Goal: Task Accomplishment & Management: Use online tool/utility

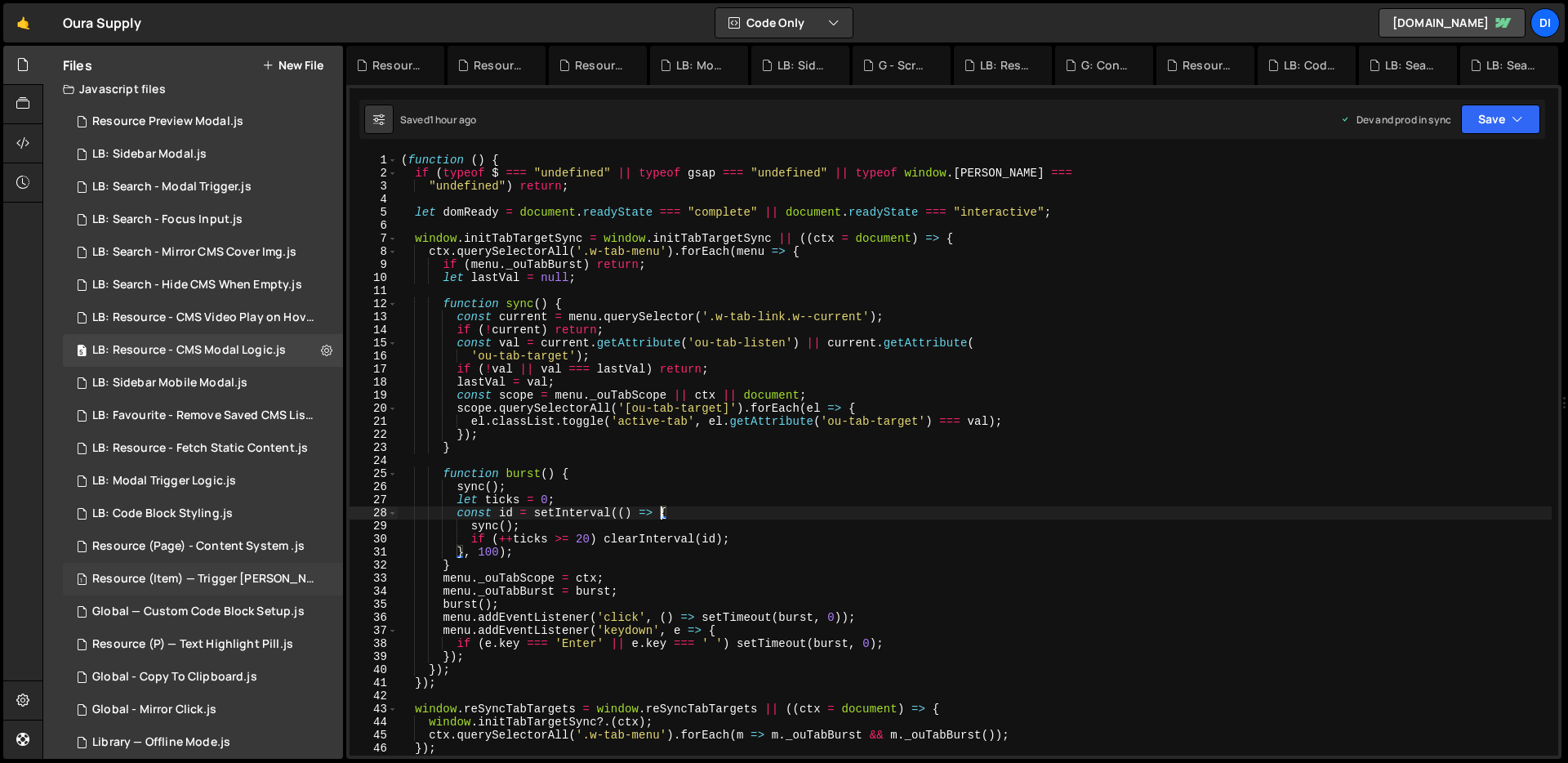
scroll to position [12, 0]
click at [211, 674] on div "Global - Copy To Clipboard.js" at bounding box center [175, 678] width 165 height 14
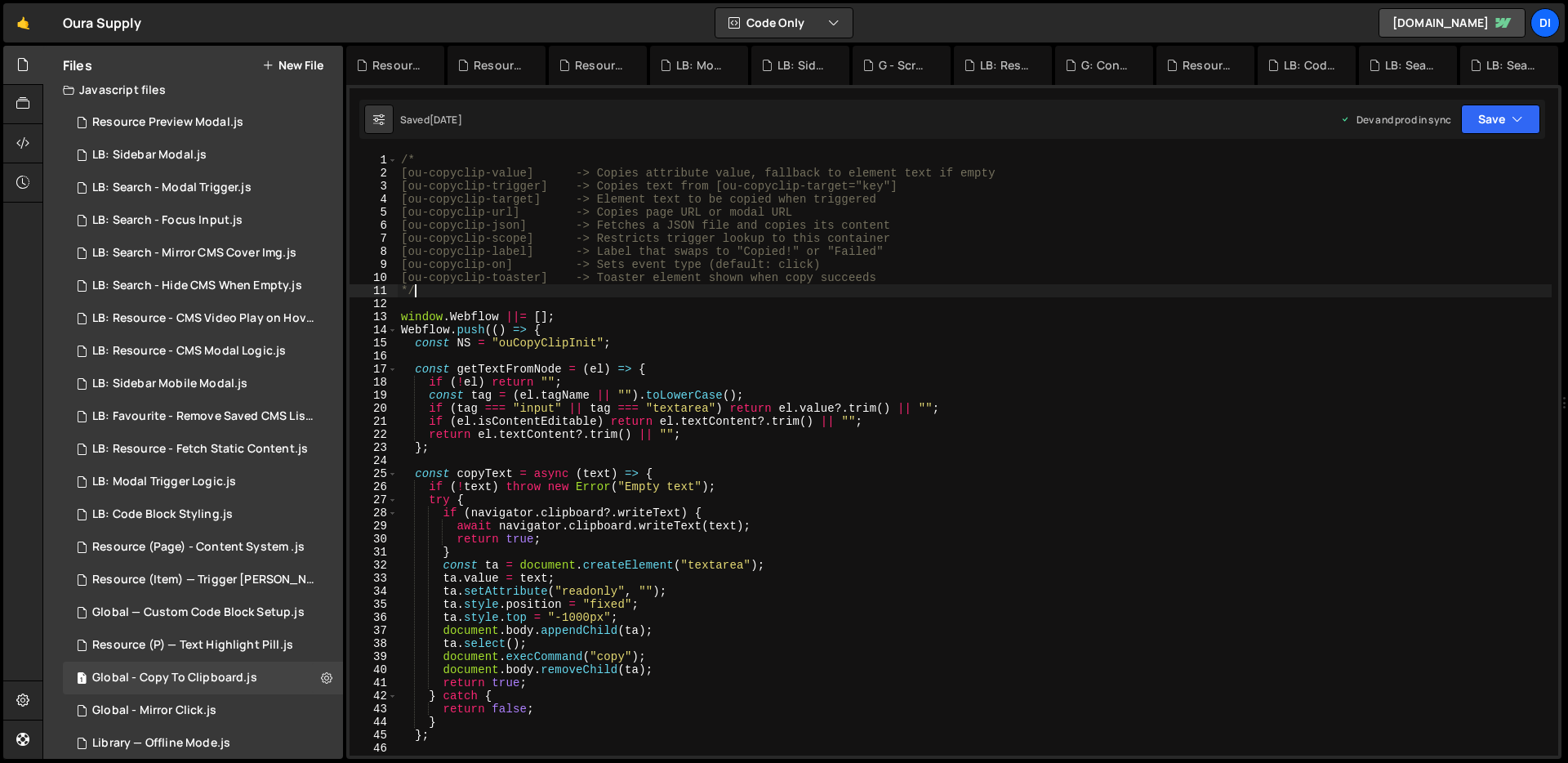
click at [582, 286] on div "/* [ou-copyclip-value] -> Copies attribute value, fallback to element text if e…" at bounding box center [975, 468] width 1154 height 628
click at [537, 215] on div "/* [ou-copyclip-value] -> Copies attribute value, fallback to element text if e…" at bounding box center [975, 467] width 1154 height 628
click at [461, 216] on div "/* [ou-copyclip-value] -> Copies attribute value, fallback to element text if e…" at bounding box center [975, 467] width 1154 height 628
click at [825, 180] on div "/* [ou-copyclip-value] -> Copies attribute value, fallback to element text if e…" at bounding box center [975, 467] width 1154 height 628
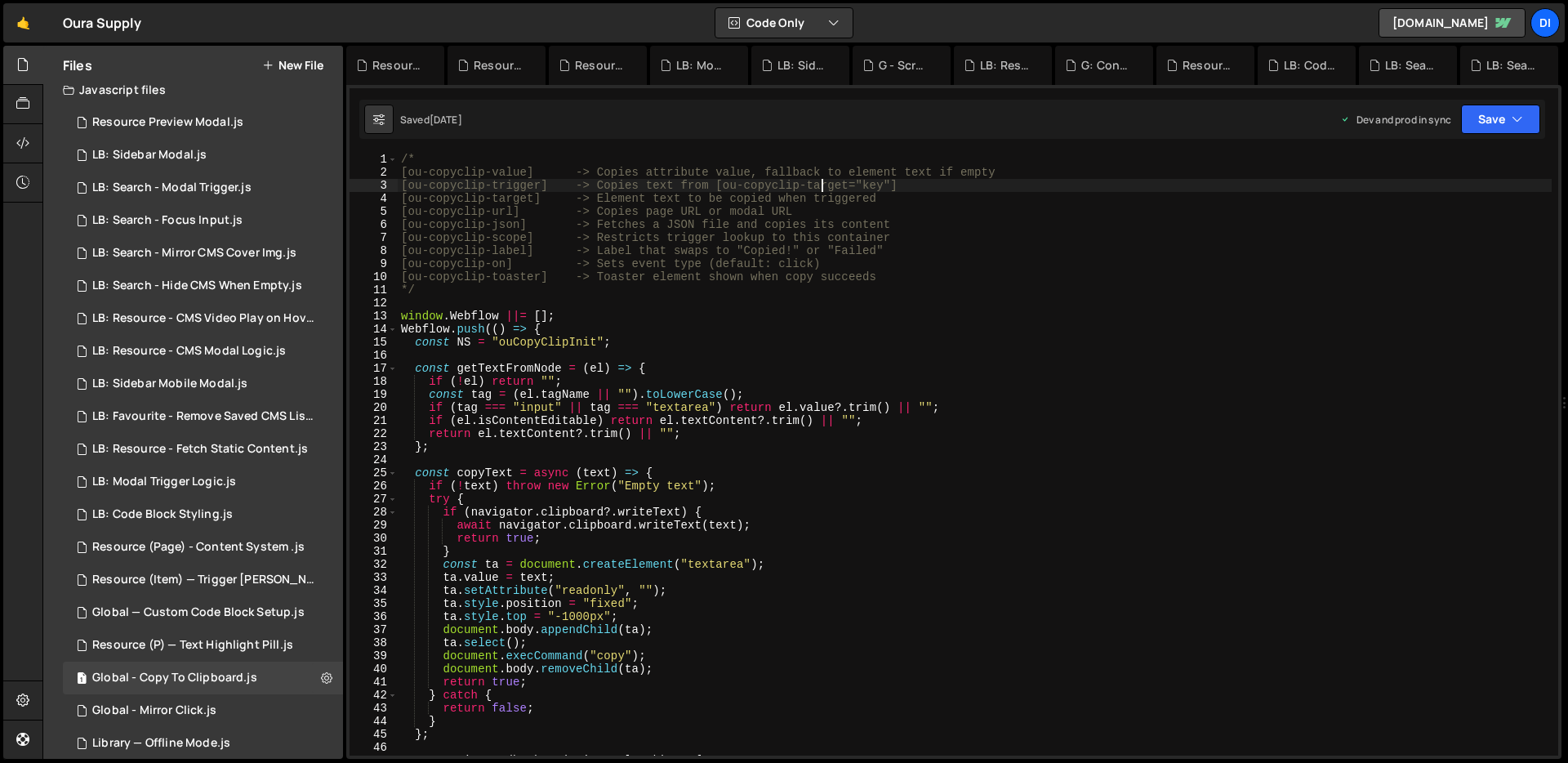
click at [573, 189] on div "/* [ou-copyclip-value] -> Copies attribute value, fallback to element text if e…" at bounding box center [975, 467] width 1154 height 628
click at [677, 208] on div "/* [ou-copyclip-value] -> Copies attribute value, fallback to element text if e…" at bounding box center [975, 467] width 1154 height 628
click at [926, 206] on div "/* [ou-copyclip-value] -> Copies attribute value, fallback to element text if e…" at bounding box center [975, 467] width 1154 height 628
click at [880, 271] on div "/* [ou-copyclip-value] -> Copies attribute value, fallback to element text if e…" at bounding box center [975, 467] width 1154 height 628
click at [737, 329] on div "/* [ou-copyclip-value] -> Copies attribute value, fallback to element text if e…" at bounding box center [975, 467] width 1154 height 628
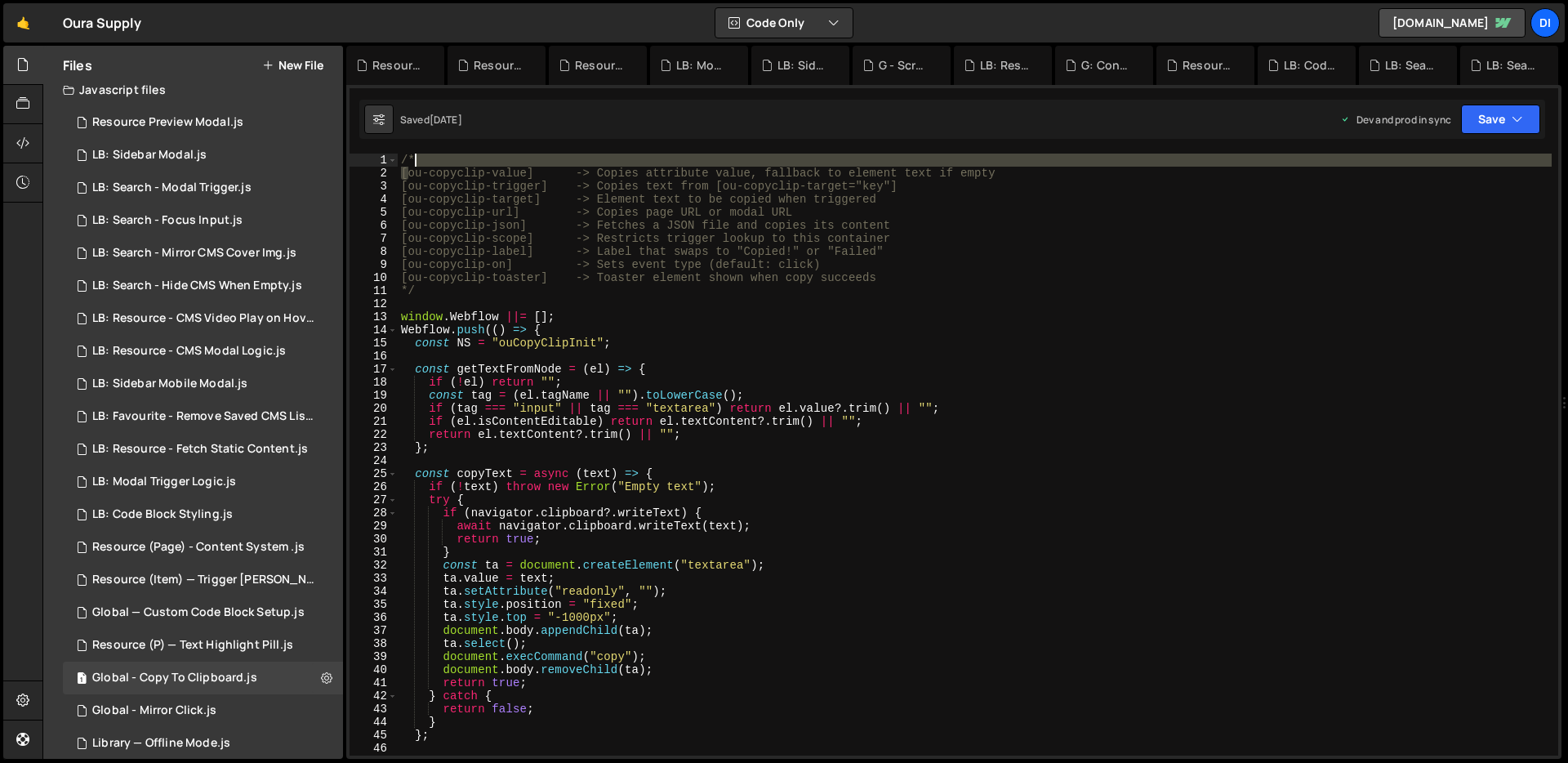
scroll to position [0, 0]
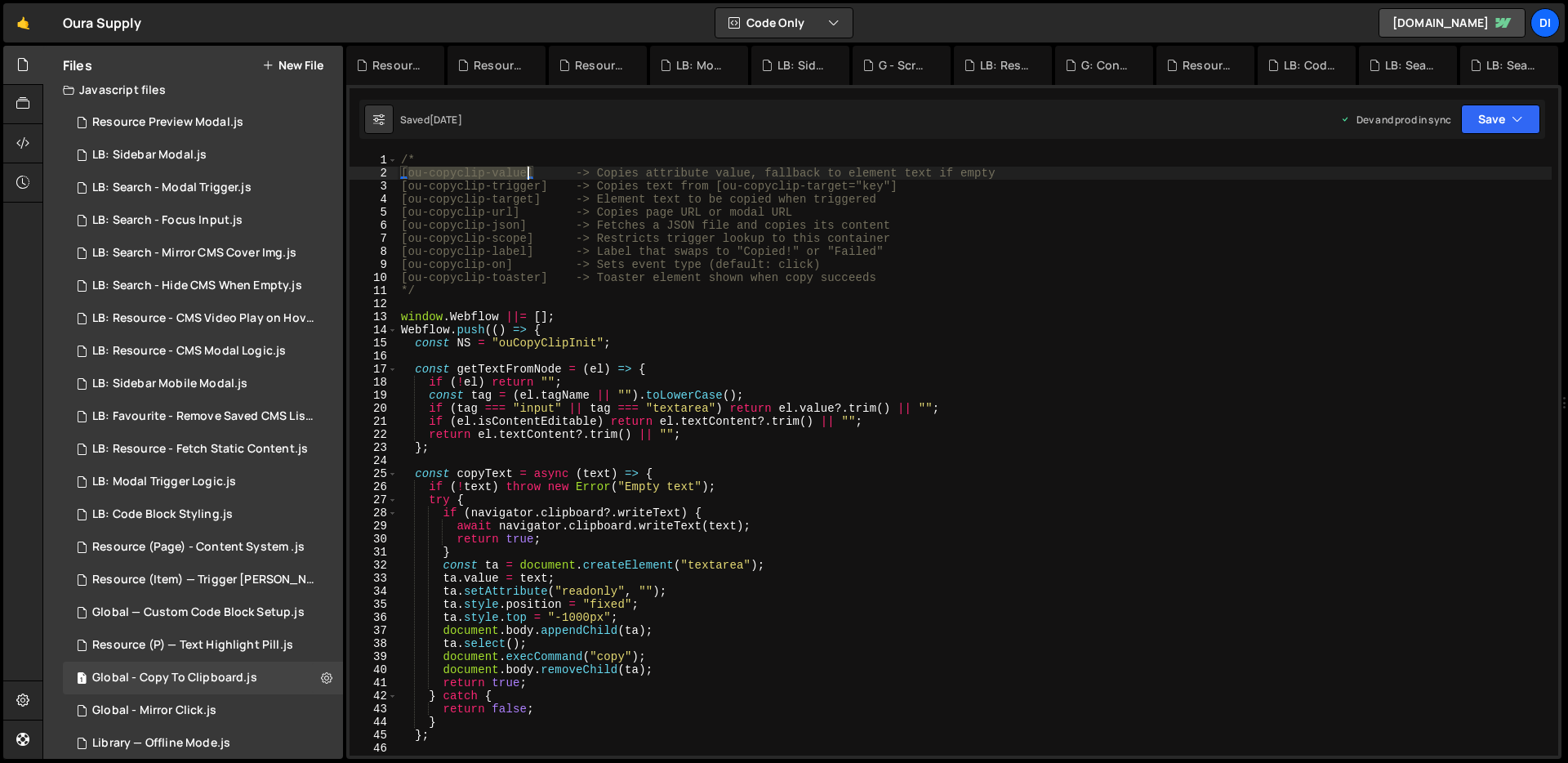
drag, startPoint x: 406, startPoint y: 167, endPoint x: 528, endPoint y: 166, distance: 122.0
click at [528, 166] on div "/* [ou-copyclip-value] -> Copies attribute value, fallback to element text if e…" at bounding box center [975, 468] width 1154 height 628
click at [576, 225] on div "/* [ou-copyclip-value] -> Copies attribute value, fallback to element text if e…" at bounding box center [975, 468] width 1154 height 628
click at [625, 212] on div "/* [ou-copyclip-value] -> Copies attribute value, fallback to element text if e…" at bounding box center [975, 468] width 1154 height 628
drag, startPoint x: 513, startPoint y: 210, endPoint x: 408, endPoint y: 207, distance: 105.0
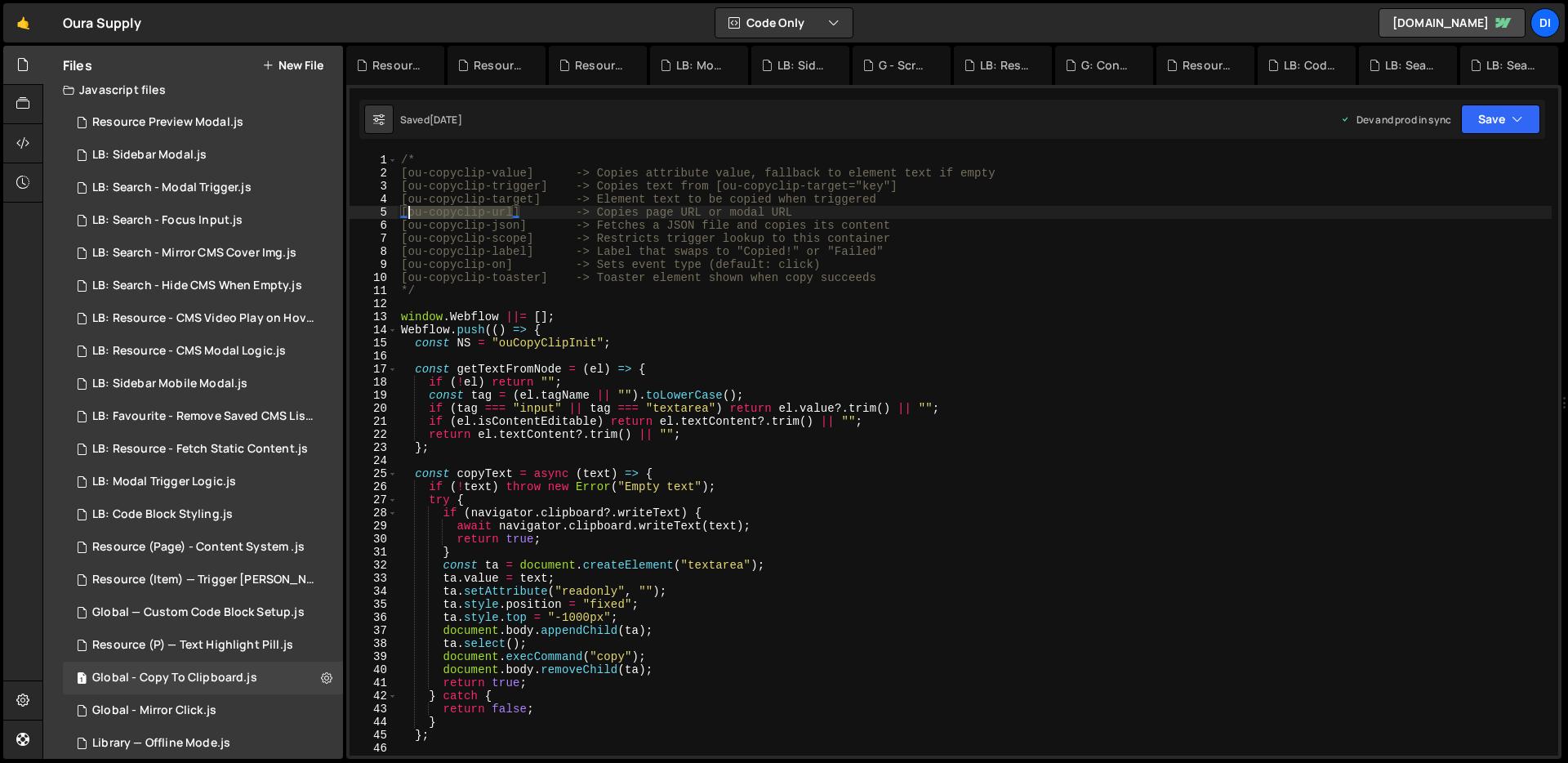
click at [408, 207] on div "/* [ou-copyclip-value] -> Copies attribute value, fallback to element text if e…" at bounding box center [975, 468] width 1154 height 628
click at [548, 212] on div "/* [ou-copyclip-value] -> Copies attribute value, fallback to element text if e…" at bounding box center [975, 468] width 1154 height 628
drag, startPoint x: 519, startPoint y: 222, endPoint x: 411, endPoint y: 223, distance: 108.0
click at [412, 223] on div "/* [ou-copyclip-value] -> Copies attribute value, fallback to element text if e…" at bounding box center [975, 468] width 1154 height 628
click at [413, 223] on div "/* [ou-copyclip-value] -> Copies attribute value, fallback to element text if e…" at bounding box center [975, 468] width 1154 height 628
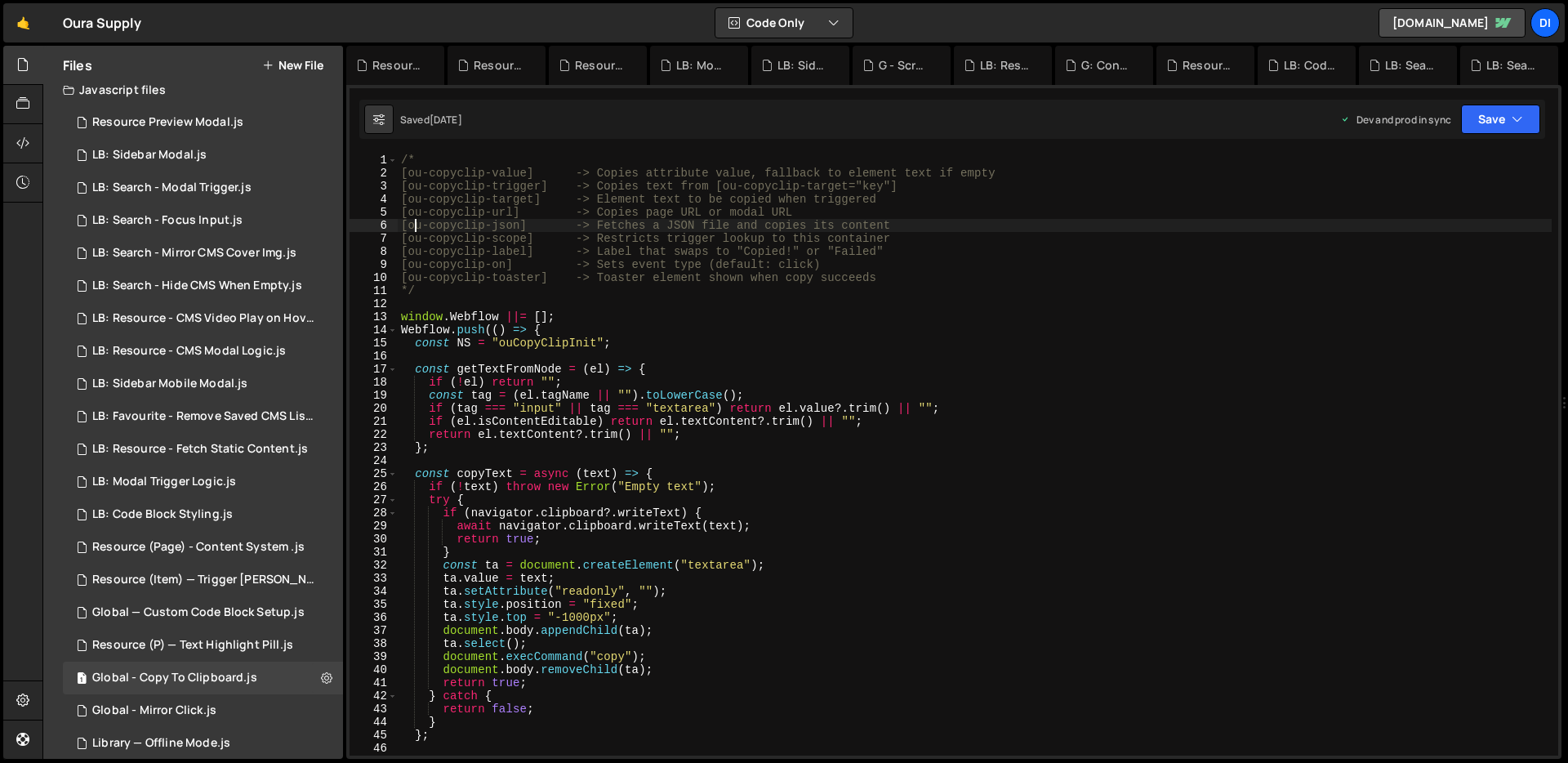
click at [683, 241] on div "/* [ou-copyclip-value] -> Copies attribute value, fallback to element text if e…" at bounding box center [975, 468] width 1154 height 628
click at [630, 267] on div "/* [ou-copyclip-value] -> Copies attribute value, fallback to element text if e…" at bounding box center [975, 468] width 1154 height 628
drag, startPoint x: 406, startPoint y: 274, endPoint x: 539, endPoint y: 272, distance: 133.0
click at [539, 272] on div "/* [ou-copyclip-value] -> Copies attribute value, fallback to element text if e…" at bounding box center [975, 468] width 1154 height 628
click at [492, 205] on div "/* [ou-copyclip-value] -> Copies attribute value, fallback to element text if e…" at bounding box center [975, 468] width 1154 height 628
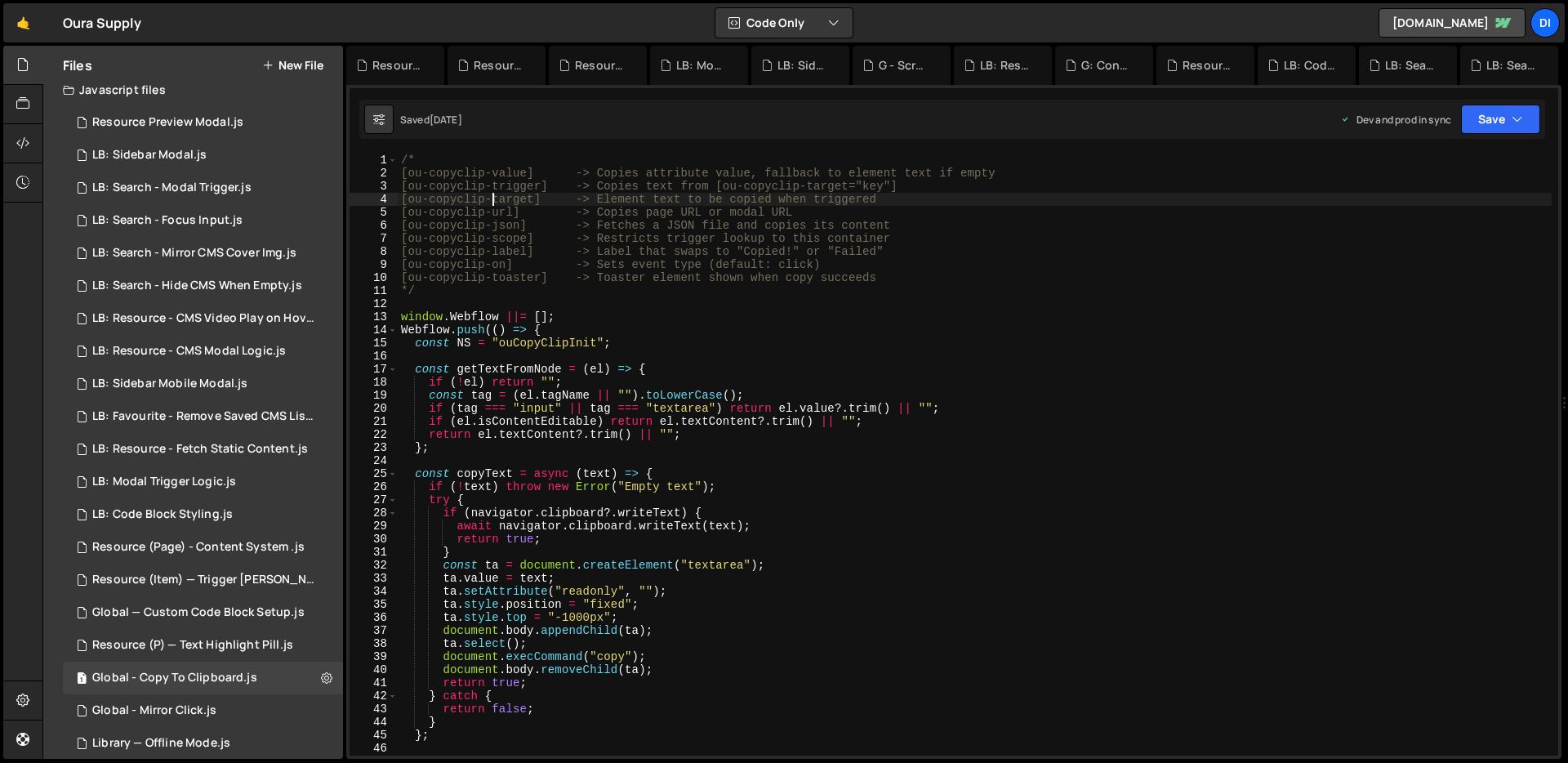
click at [533, 181] on div "/* [ou-copyclip-value] -> Copies attribute value, fallback to element text if e…" at bounding box center [975, 468] width 1154 height 628
click at [698, 478] on div "/* [ou-copyclip-value] -> Copies attribute value, fallback to element text if e…" at bounding box center [975, 468] width 1154 height 628
type textarea "const copyText = async (text) => {"
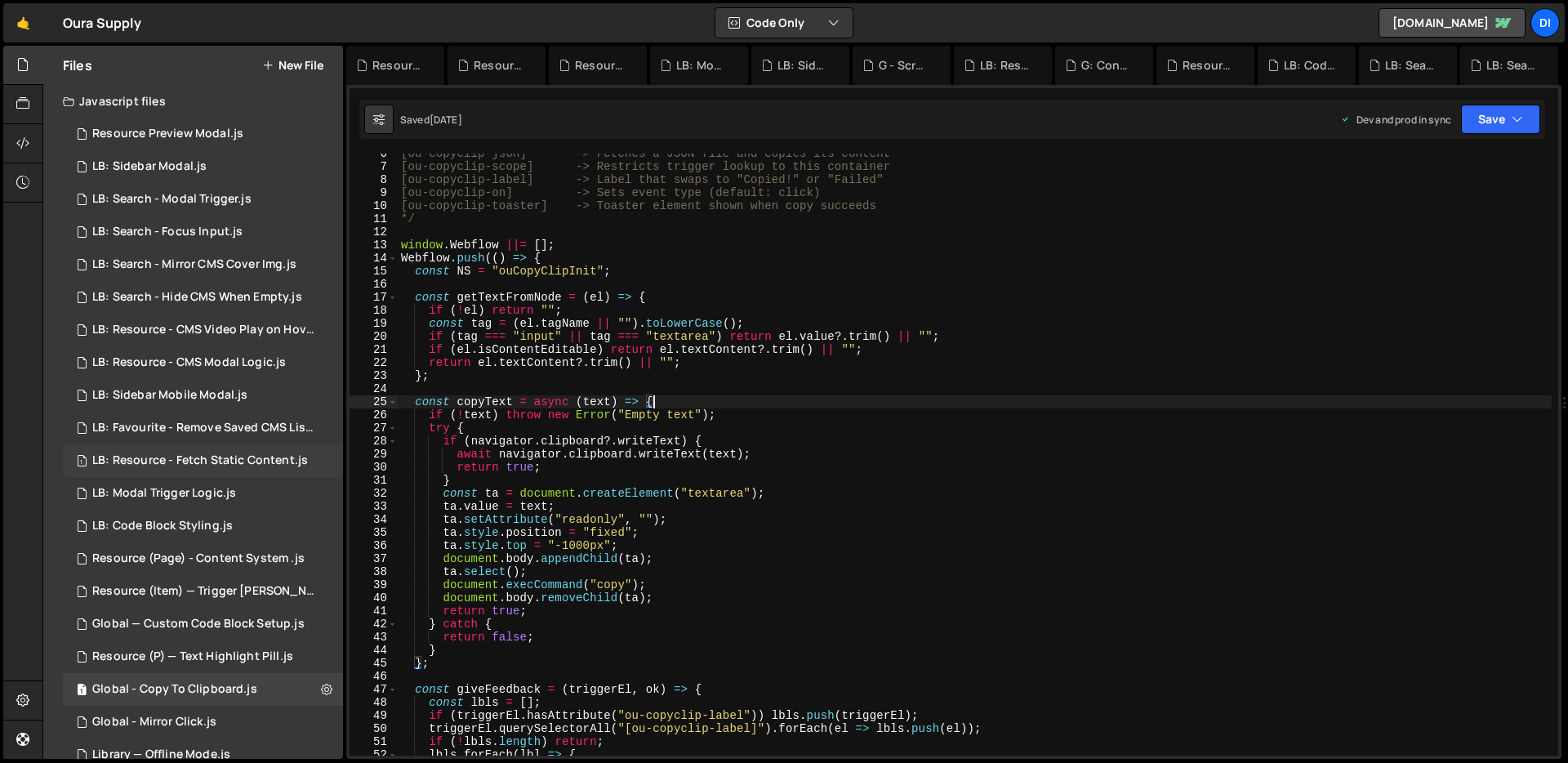
scroll to position [290, 0]
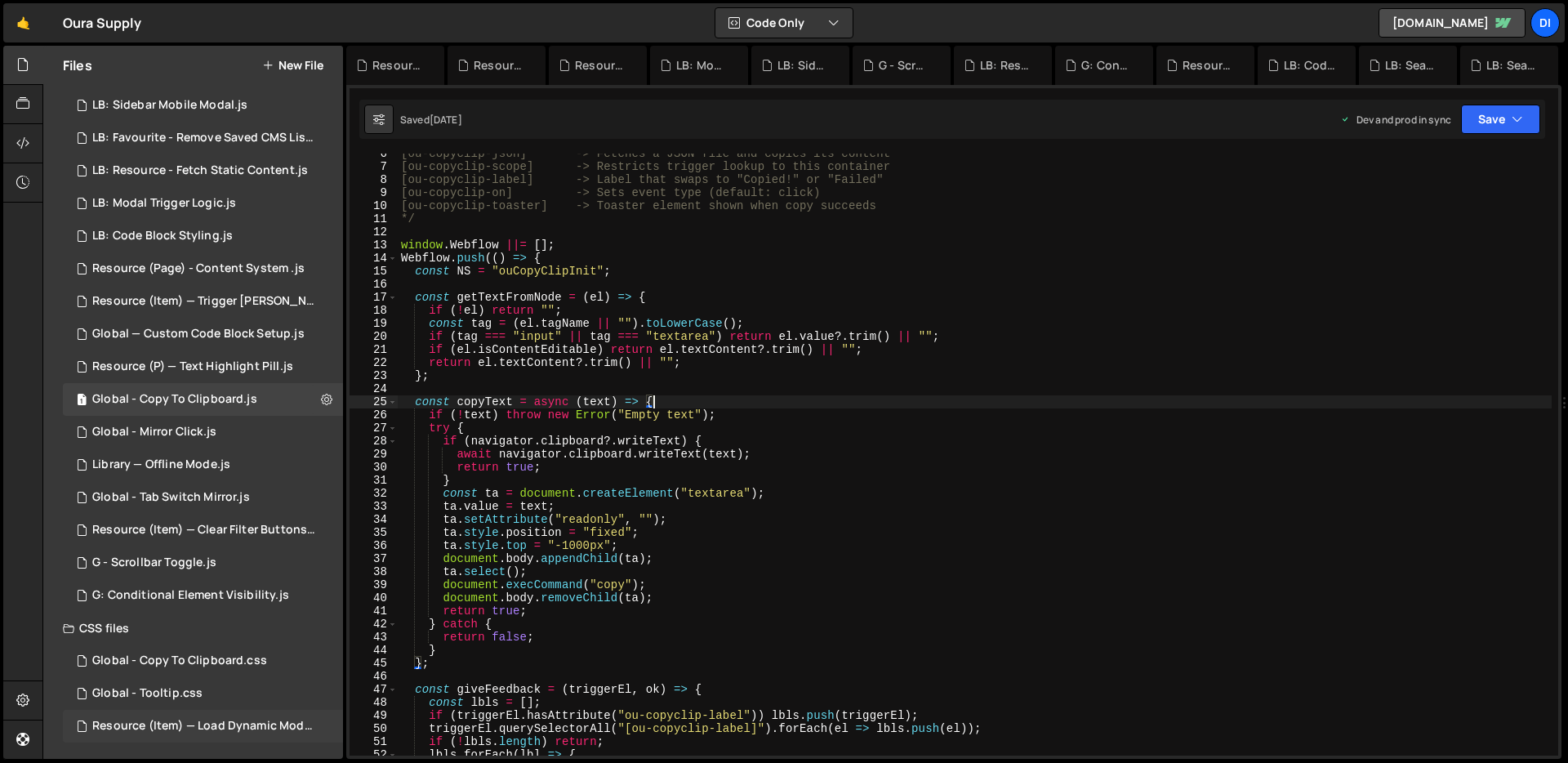
click at [174, 719] on div "Resource (Item) — Load Dynamic Modal (AJAX).css" at bounding box center [205, 726] width 225 height 14
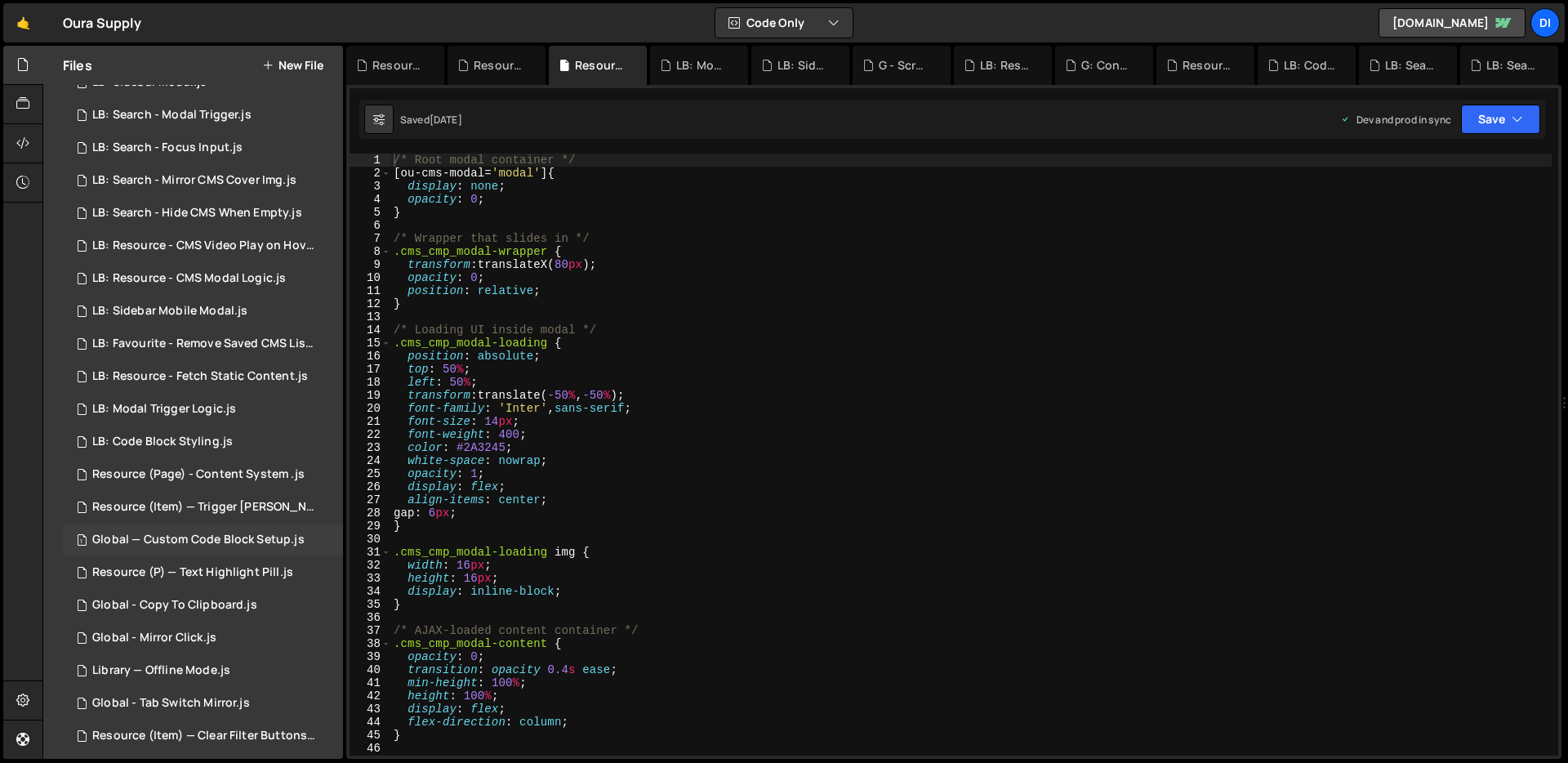
scroll to position [0, 0]
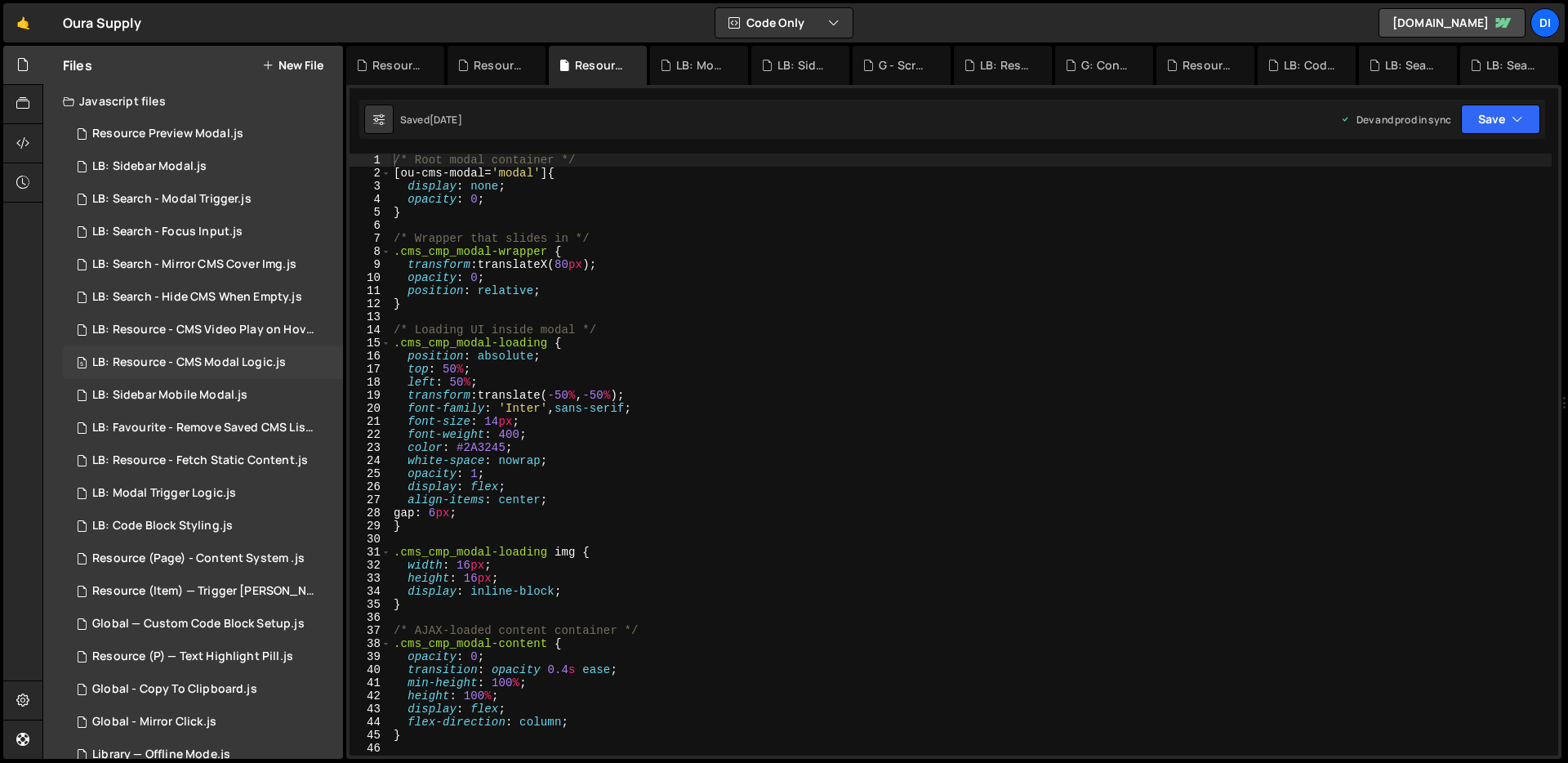
click at [211, 372] on div "5 LB: Resource - CMS Modal Logic.js 0" at bounding box center [203, 363] width 280 height 32
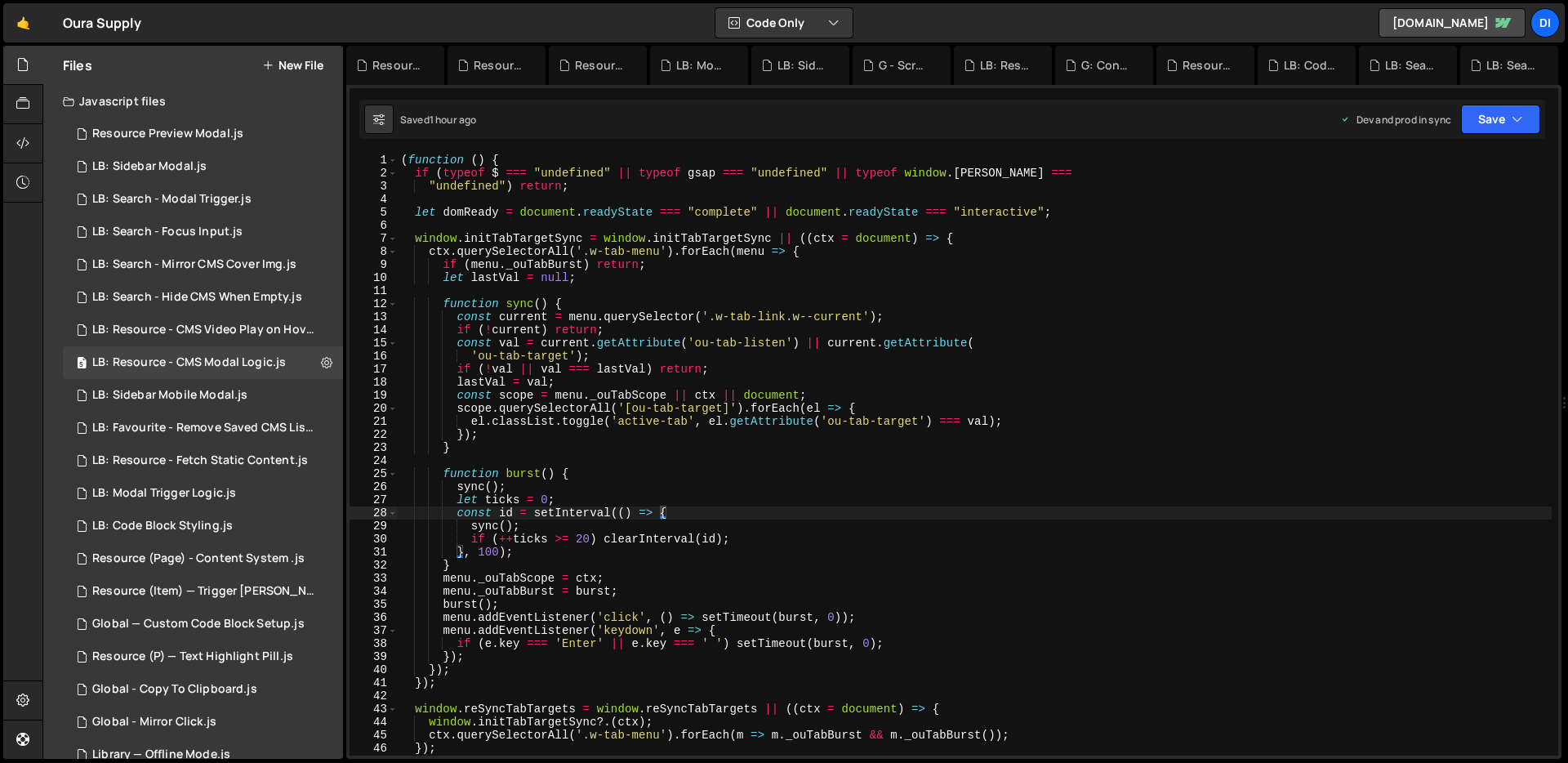
click at [646, 361] on div "( function ( ) { if ( typeof $ === "undefined" || typeof gsap === "undefined" |…" at bounding box center [975, 468] width 1154 height 628
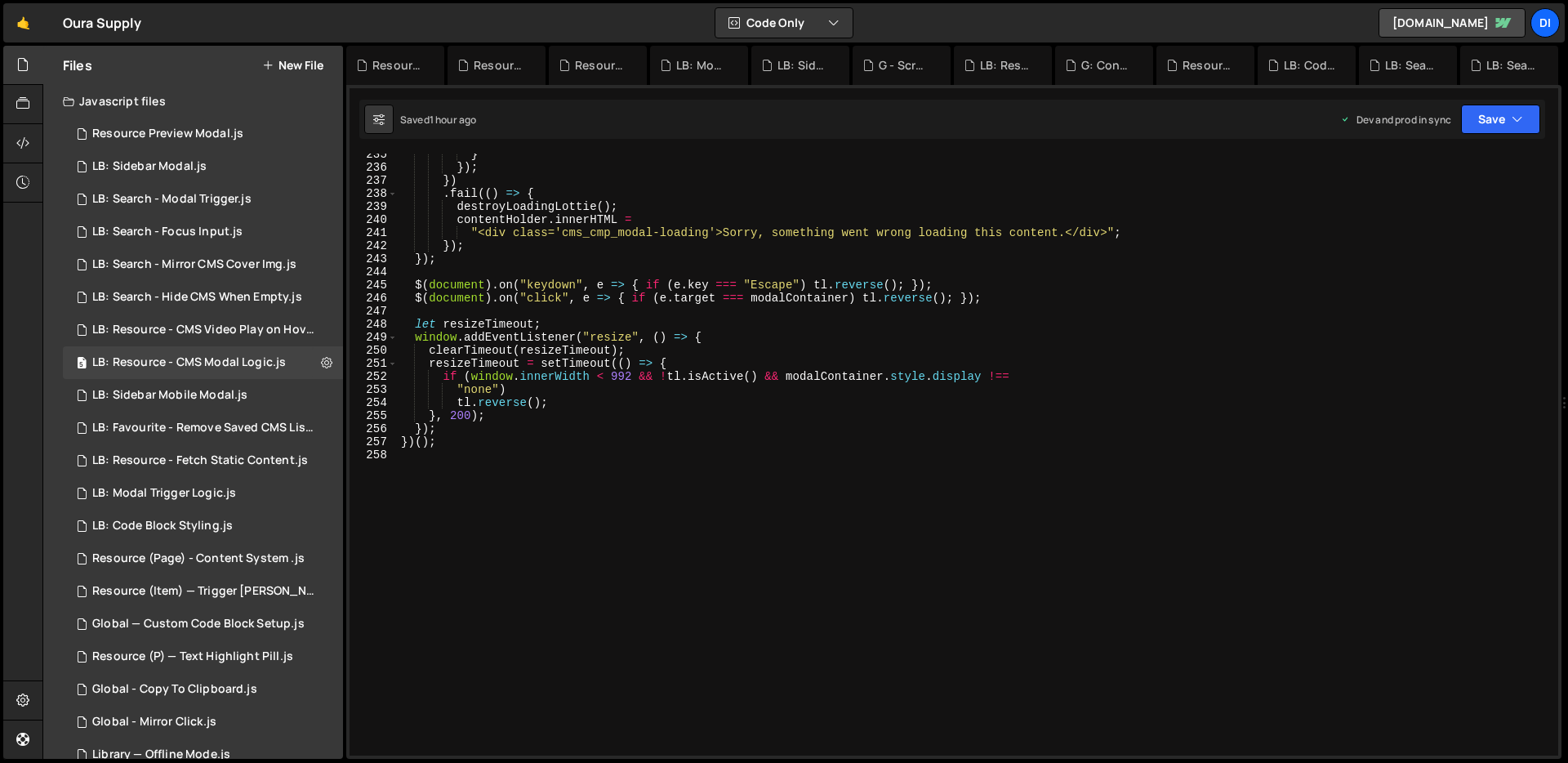
scroll to position [3076, 0]
click at [646, 361] on div "} }) ; }) . fail (( ) => { destroyLoadingLottie ( ) ; contentHolder . innerHTML…" at bounding box center [975, 462] width 1154 height 628
type textarea "})();"
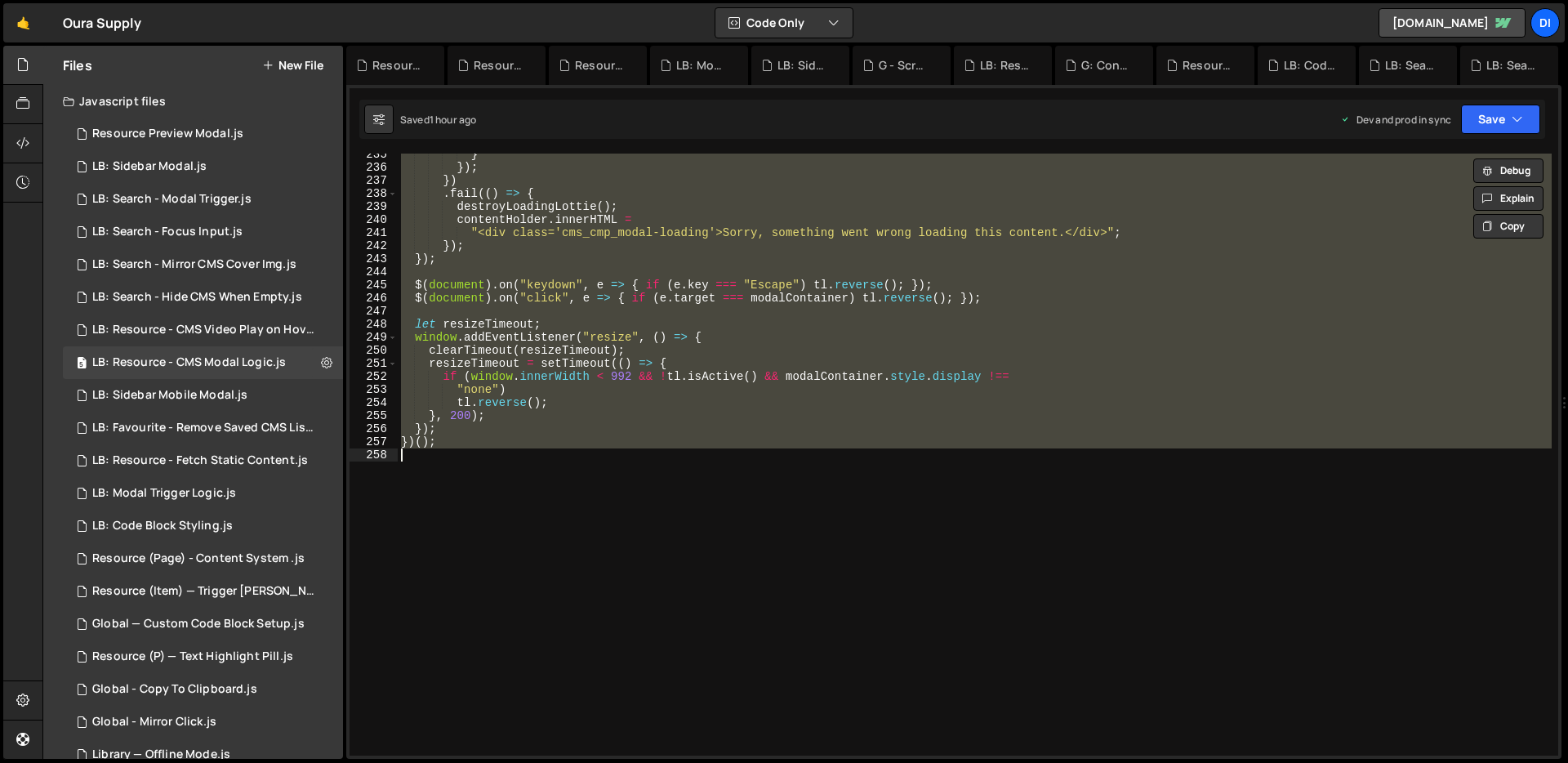
click at [556, 311] on div "} }) ; }) . fail (( ) => { destroyLoadingLottie ( ) ; contentHolder . innerHTML…" at bounding box center [975, 454] width 1154 height 602
click at [551, 234] on div "} }) ; }) . fail (( ) => { destroyLoadingLottie ( ) ; contentHolder . innerHTML…" at bounding box center [975, 454] width 1154 height 602
type textarea "})();"
paste textarea
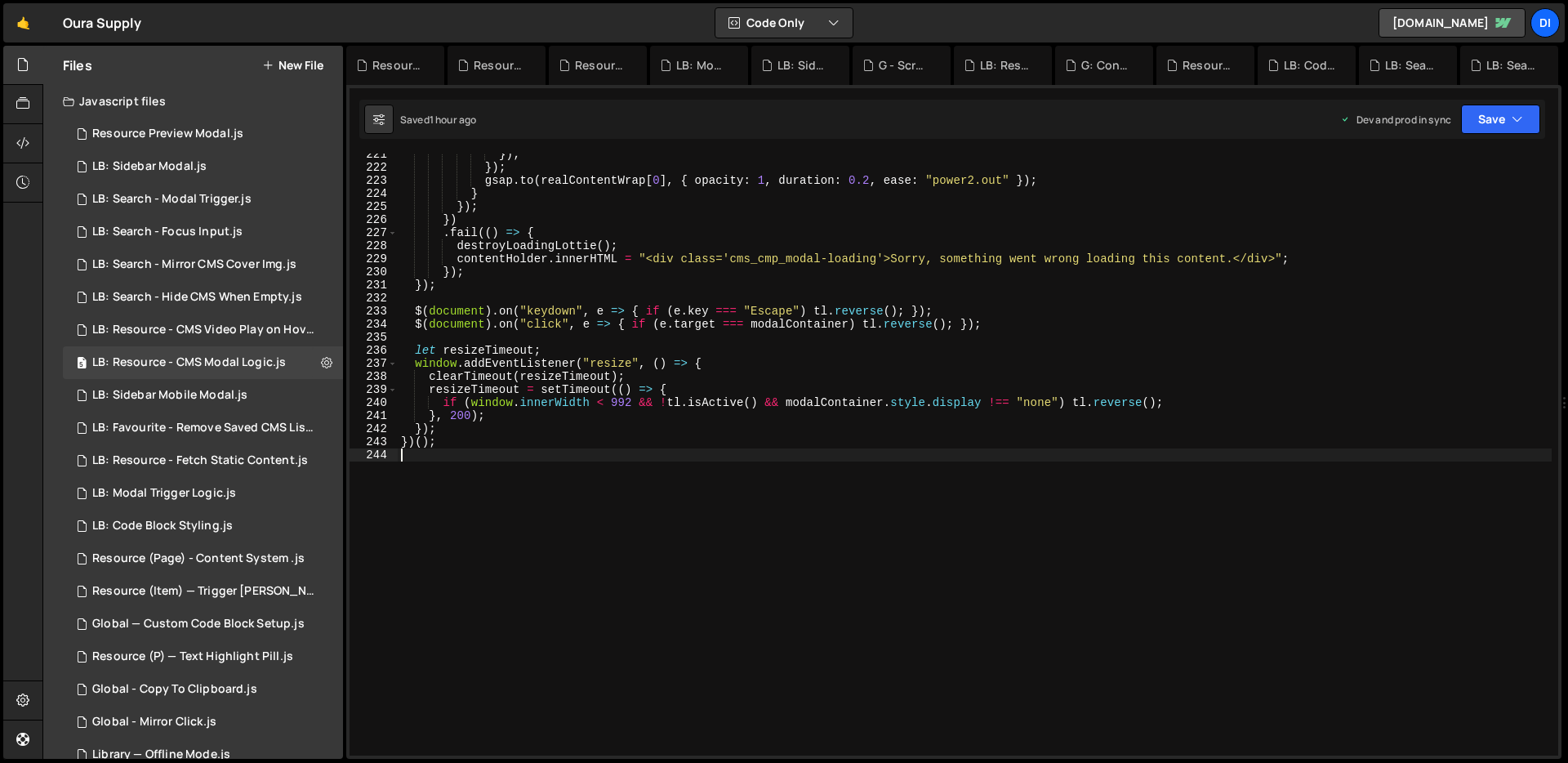
type textarea "contentHolder.innerHTML ="
